Goal: Information Seeking & Learning: Learn about a topic

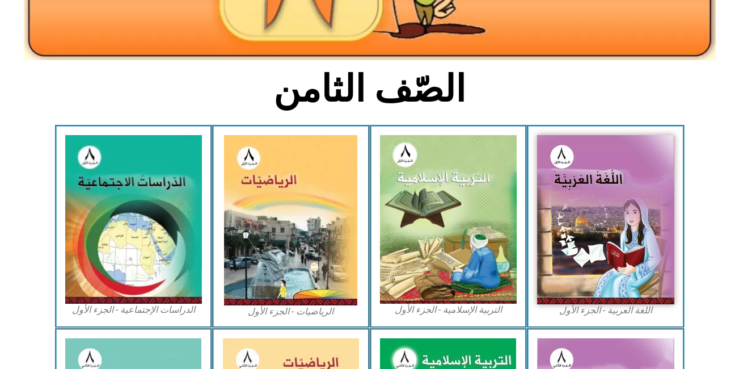
scroll to position [250, 0]
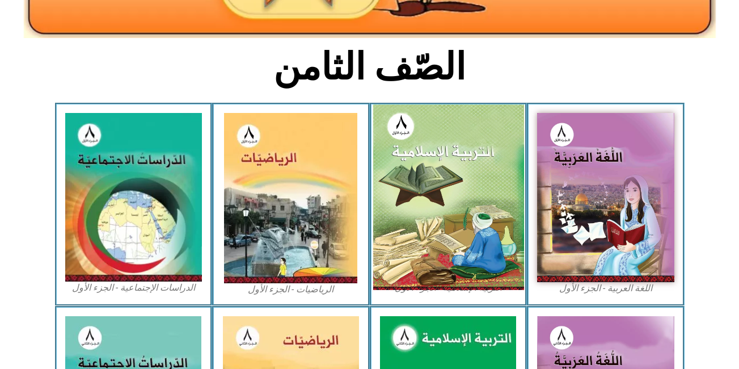
click at [478, 208] on img at bounding box center [448, 197] width 151 height 186
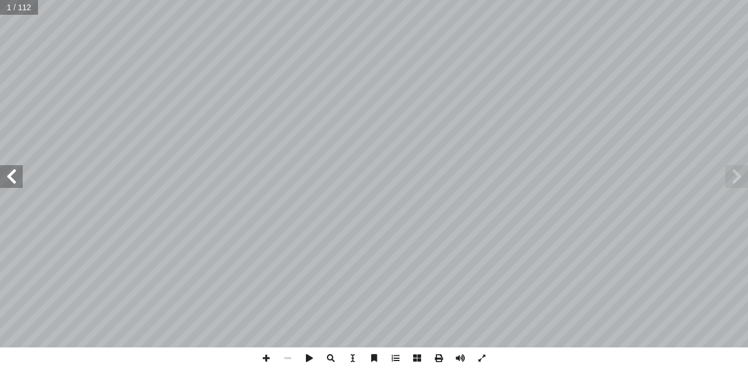
click at [16, 166] on span at bounding box center [11, 176] width 23 height 23
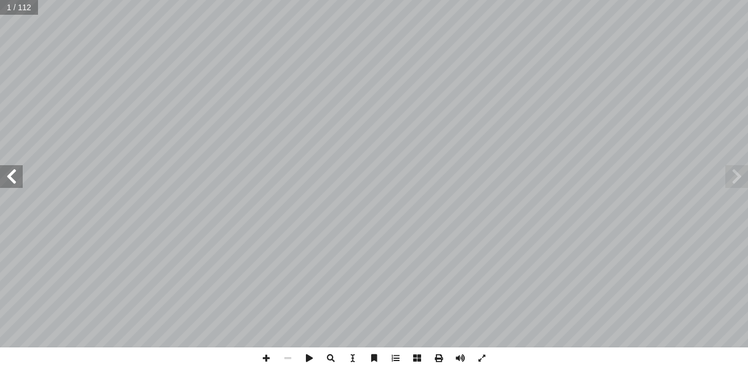
click at [16, 166] on span at bounding box center [11, 176] width 23 height 23
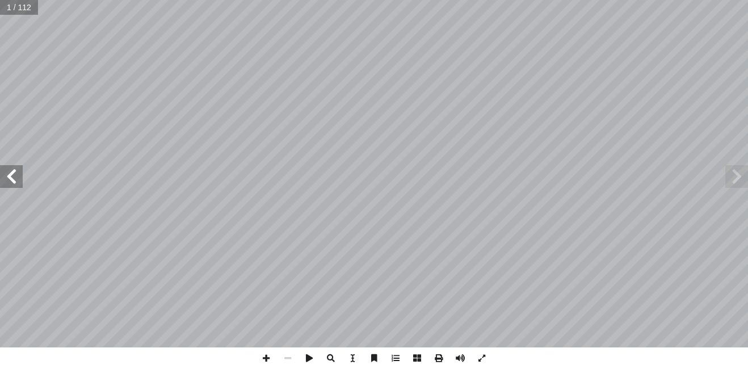
click at [16, 166] on span at bounding box center [11, 176] width 23 height 23
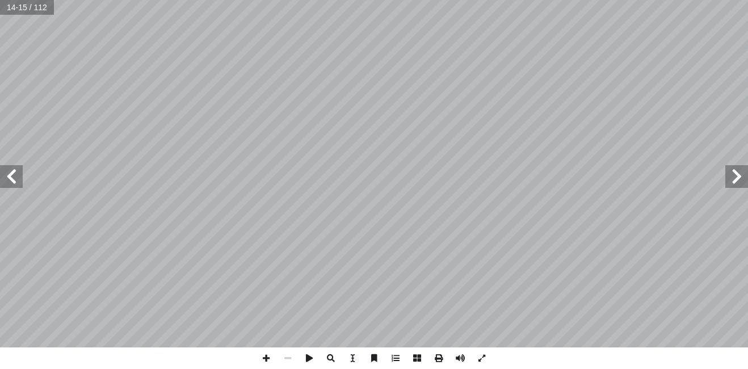
click at [16, 166] on span at bounding box center [11, 176] width 23 height 23
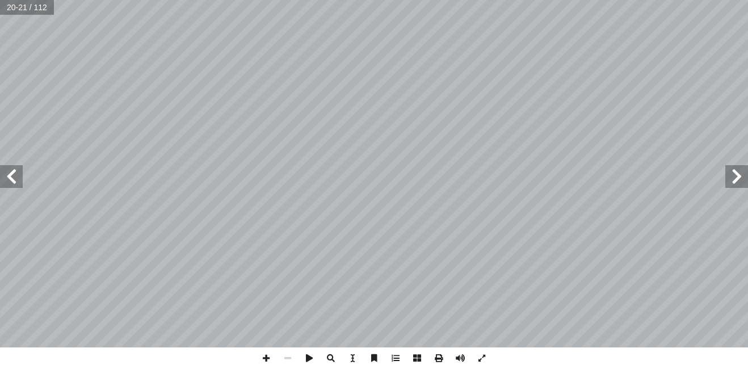
click at [16, 166] on span at bounding box center [11, 176] width 23 height 23
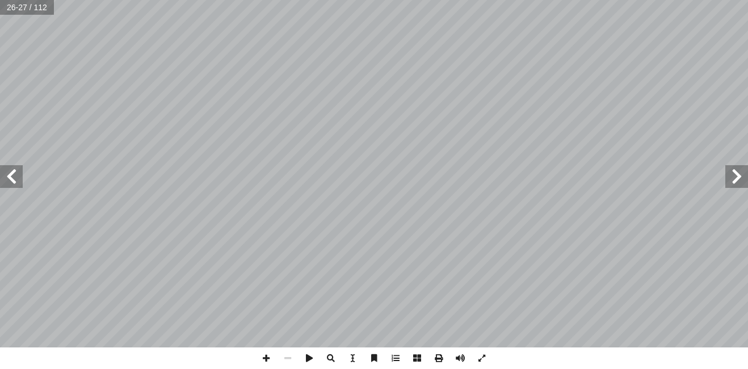
click at [16, 166] on span at bounding box center [11, 176] width 23 height 23
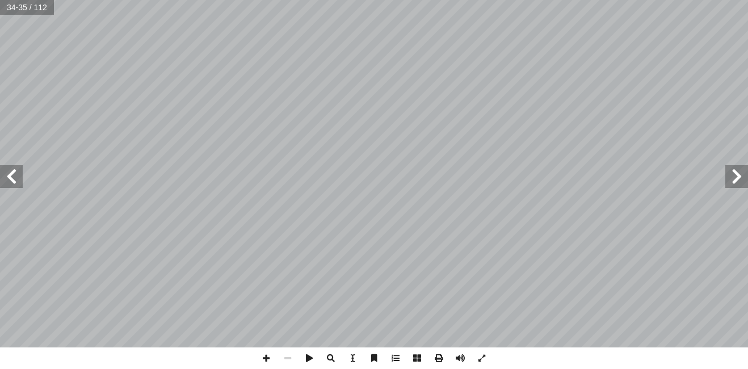
click at [16, 166] on span at bounding box center [11, 176] width 23 height 23
click at [737, 178] on span at bounding box center [736, 176] width 23 height 23
click at [263, 361] on span at bounding box center [266, 358] width 22 height 22
click at [266, 359] on span at bounding box center [266, 358] width 22 height 22
click at [289, 358] on span at bounding box center [288, 358] width 22 height 22
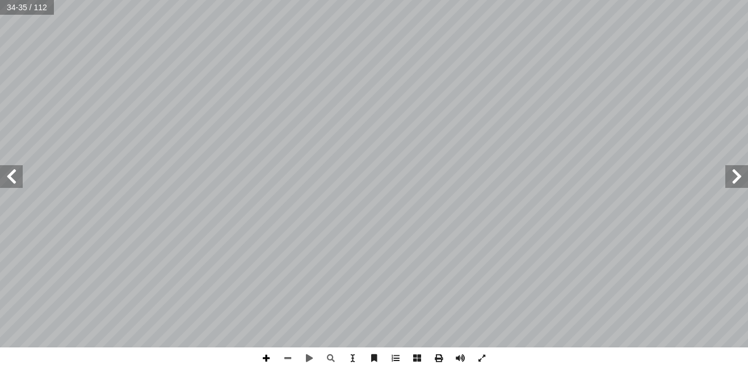
click at [268, 361] on span at bounding box center [266, 358] width 22 height 22
click at [0, 103] on html "الصفحة الرئيسية الصف الأول الصف الثاني الصف الثالث الصف الرابع الصف الخامس الصف…" at bounding box center [374, 51] width 748 height 103
click at [14, 180] on span at bounding box center [11, 176] width 23 height 23
click at [732, 175] on span at bounding box center [736, 176] width 23 height 23
click at [11, 174] on span at bounding box center [11, 176] width 23 height 23
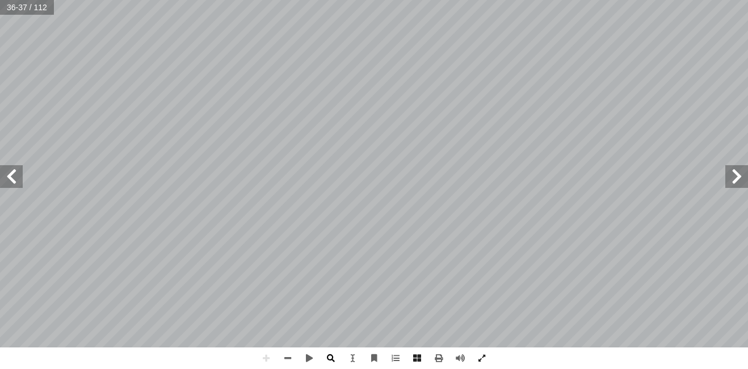
click at [336, 357] on div "التربية الإسلامية للصف الثامن 3 ٢ ،) ( ورســوله الله تعالى عنهــا نهــى ٍ عمــا…" at bounding box center [374, 184] width 748 height 369
